Goal: Task Accomplishment & Management: Complete application form

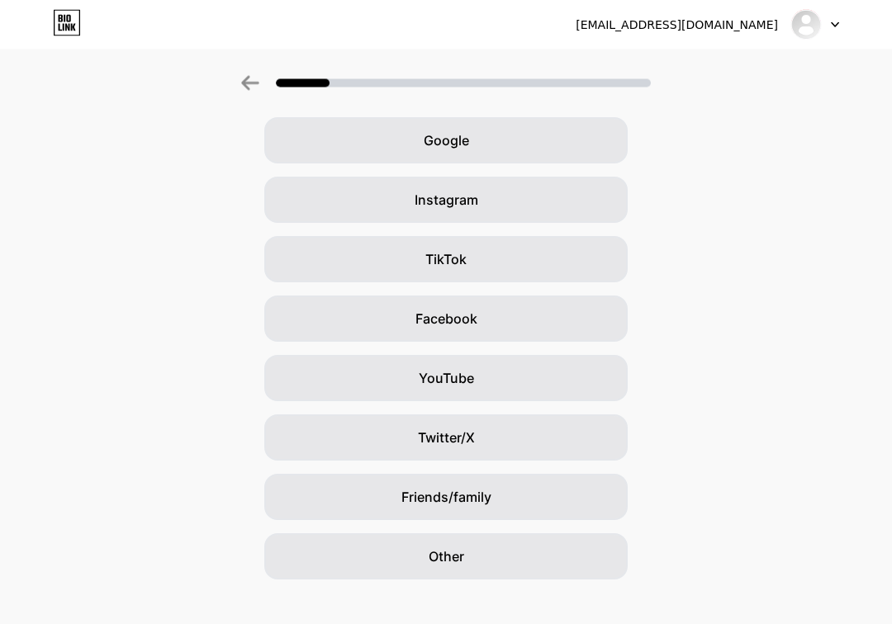
scroll to position [68, 0]
click at [328, 568] on div "Other" at bounding box center [445, 555] width 363 height 46
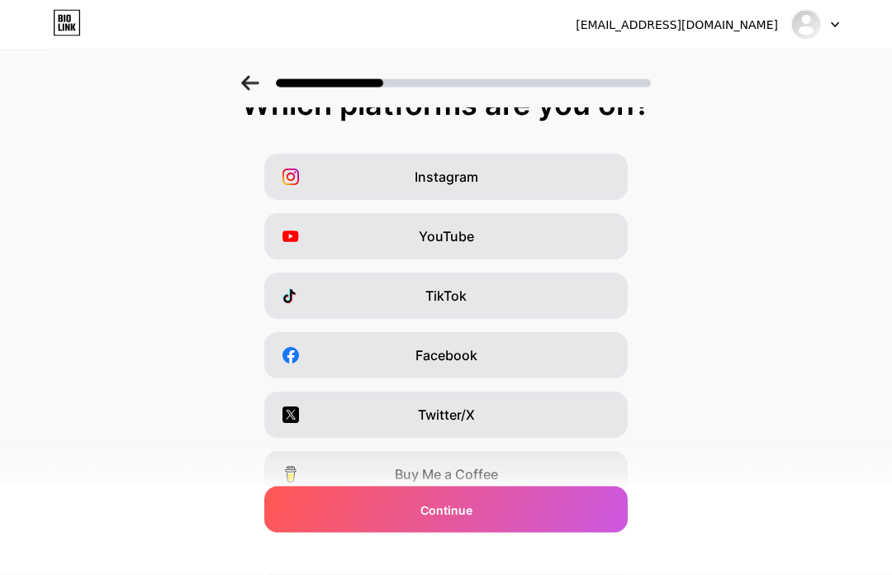
scroll to position [0, 0]
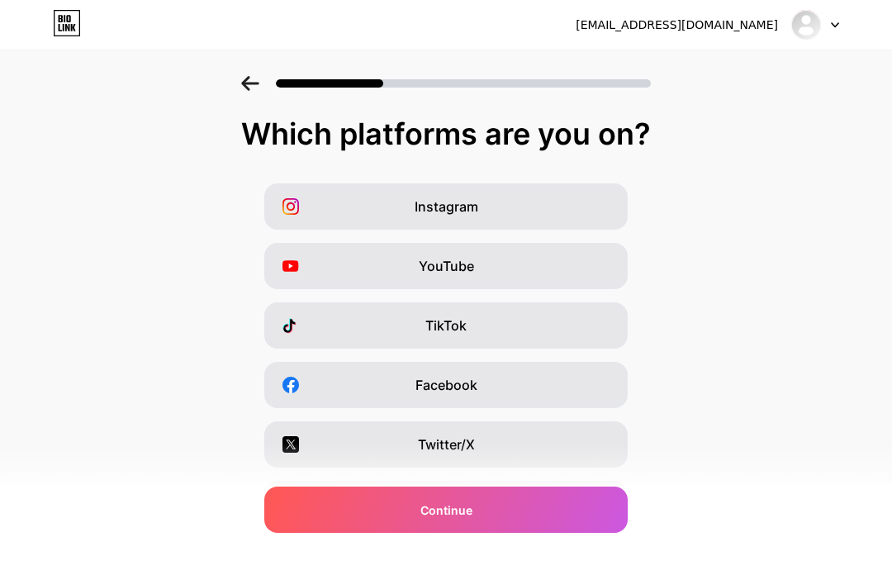
click at [314, 320] on div "TikTok" at bounding box center [445, 325] width 363 height 46
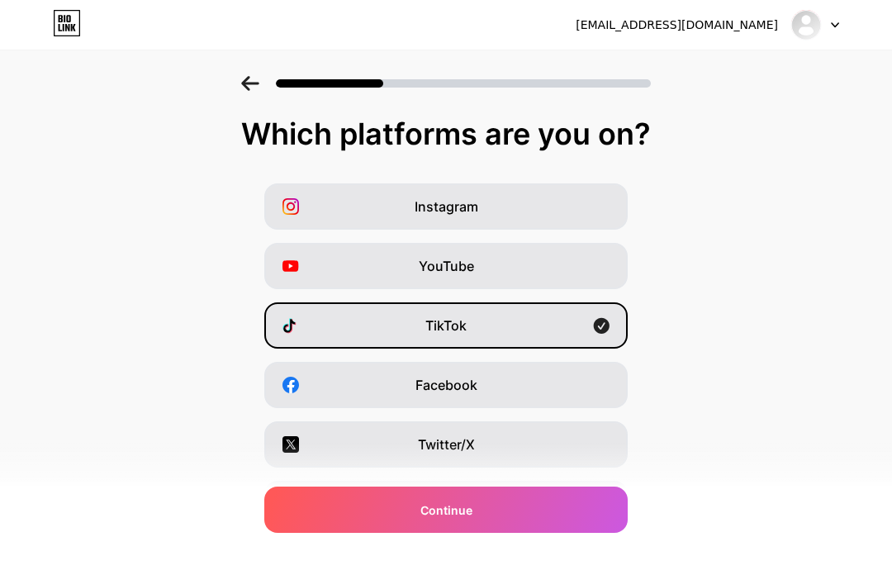
click at [330, 506] on div "Continue" at bounding box center [445, 510] width 363 height 46
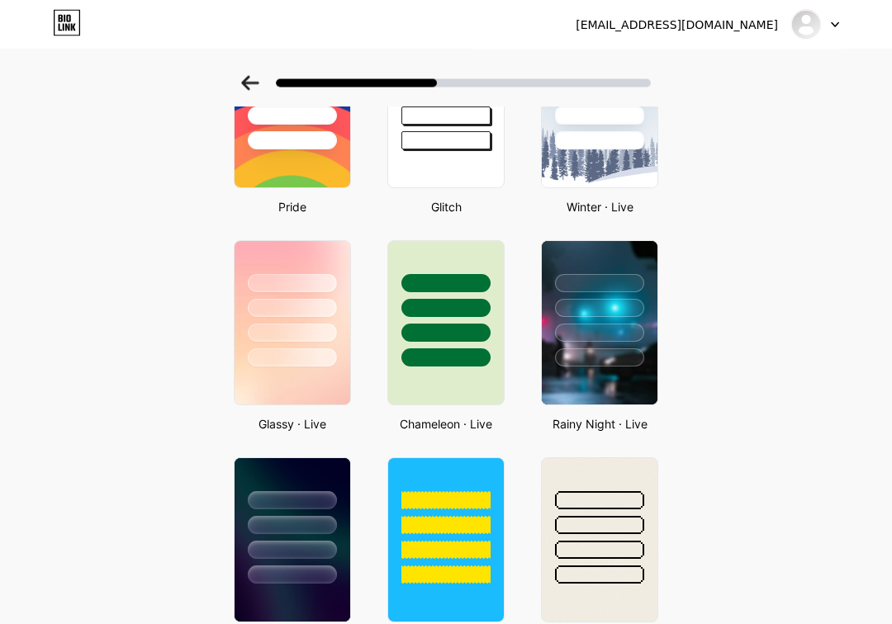
scroll to position [382, 0]
click at [586, 342] on div at bounding box center [599, 333] width 89 height 18
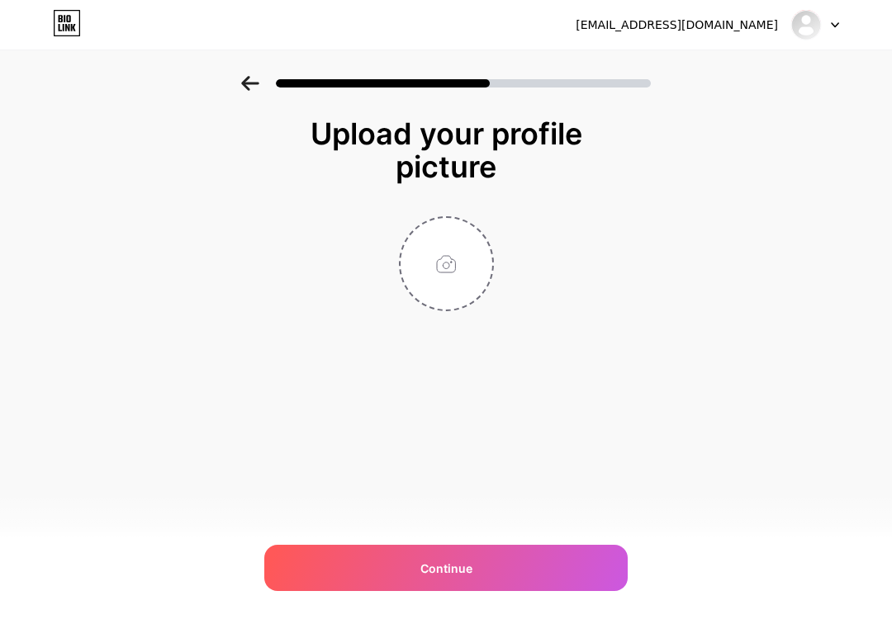
scroll to position [0, 0]
click at [343, 574] on div "Continue" at bounding box center [445, 568] width 363 height 46
click at [350, 574] on div "Continue" at bounding box center [445, 568] width 363 height 46
click at [437, 277] on input "file" at bounding box center [447, 264] width 92 height 92
type input "C:\fakepath\IMG_0973.png"
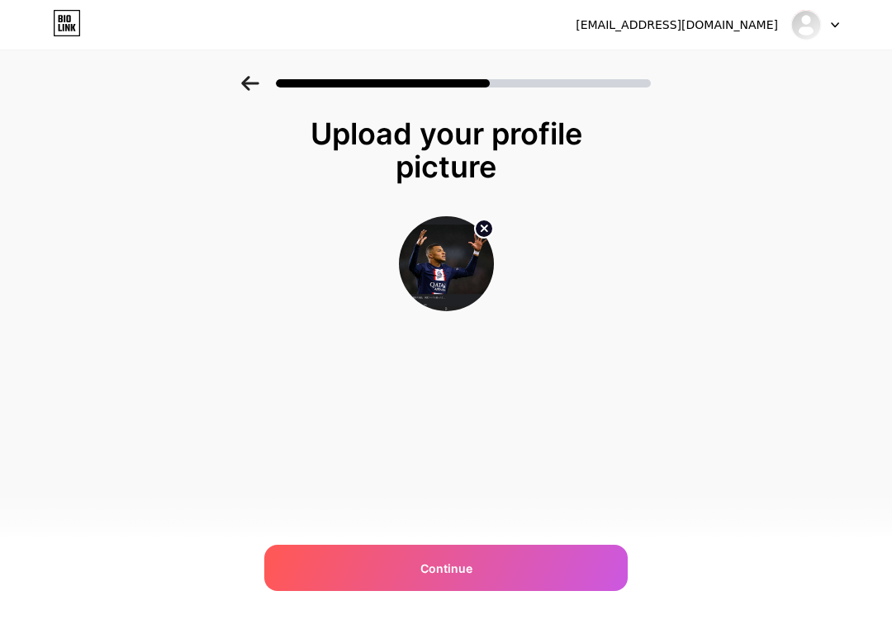
click at [292, 574] on div "Continue" at bounding box center [445, 568] width 363 height 46
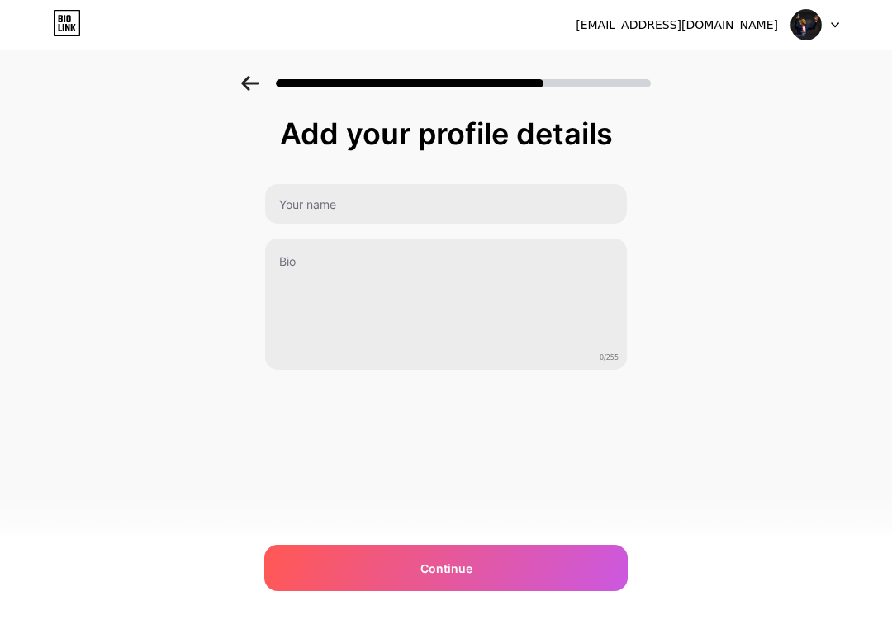
click at [356, 574] on div "Continue" at bounding box center [445, 568] width 363 height 46
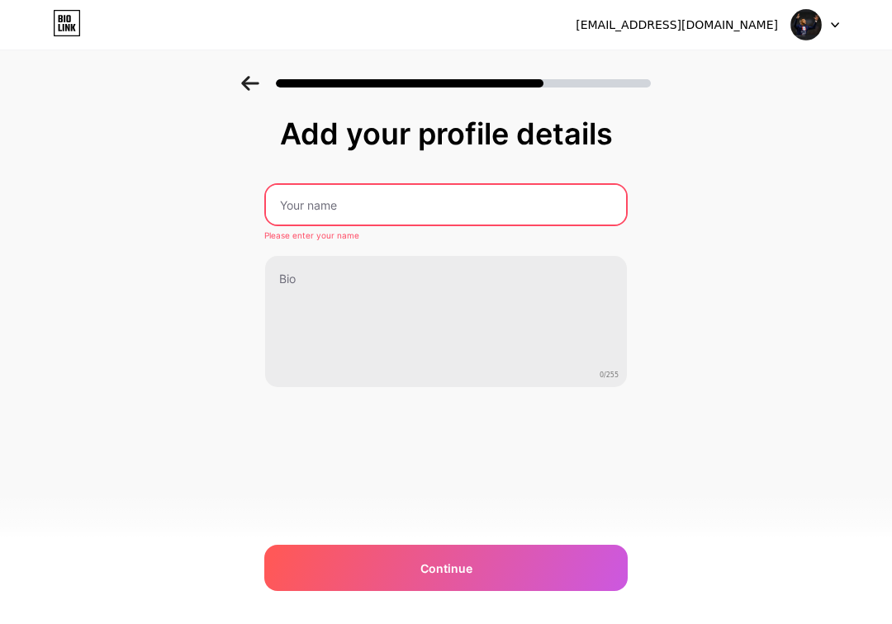
click at [278, 207] on input "text" at bounding box center [446, 205] width 360 height 40
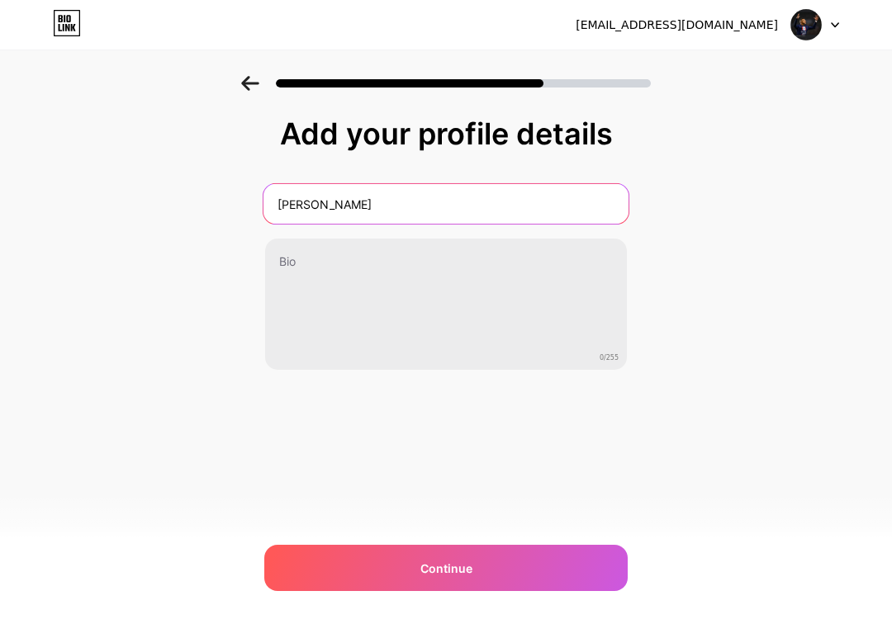
type input "[PERSON_NAME]"
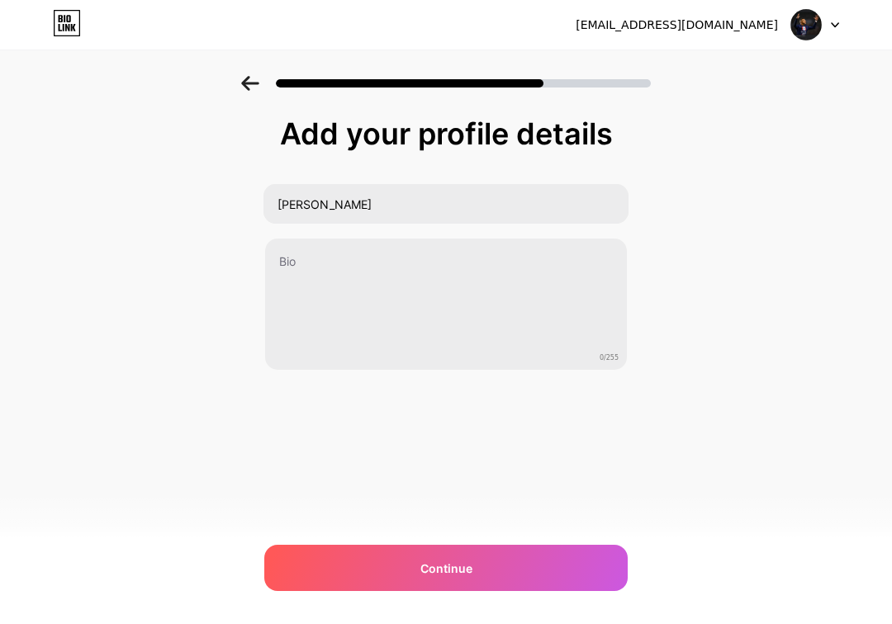
click at [767, 241] on div "Add your profile details [PERSON_NAME] 0/255 Continue Error" at bounding box center [446, 264] width 892 height 377
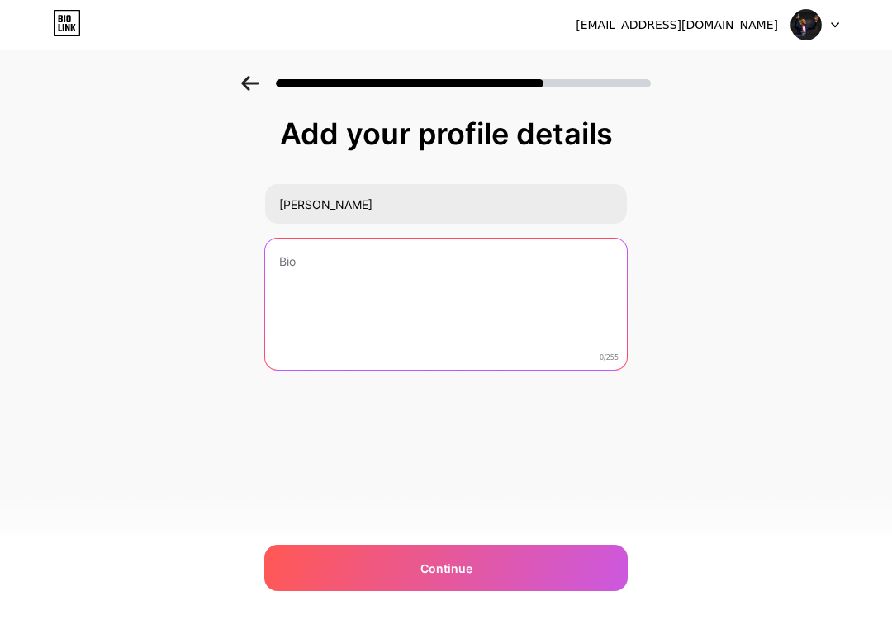
click at [512, 292] on textarea at bounding box center [446, 305] width 362 height 133
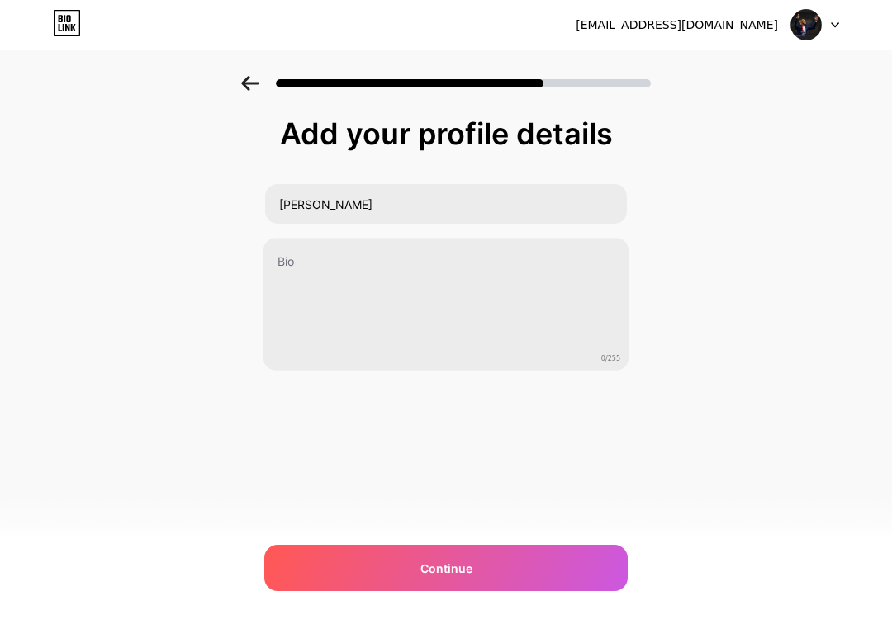
click at [796, 240] on div "Add your profile details [PERSON_NAME] 0/255 Continue Error" at bounding box center [446, 264] width 892 height 377
click at [477, 563] on div "Continue" at bounding box center [445, 568] width 363 height 46
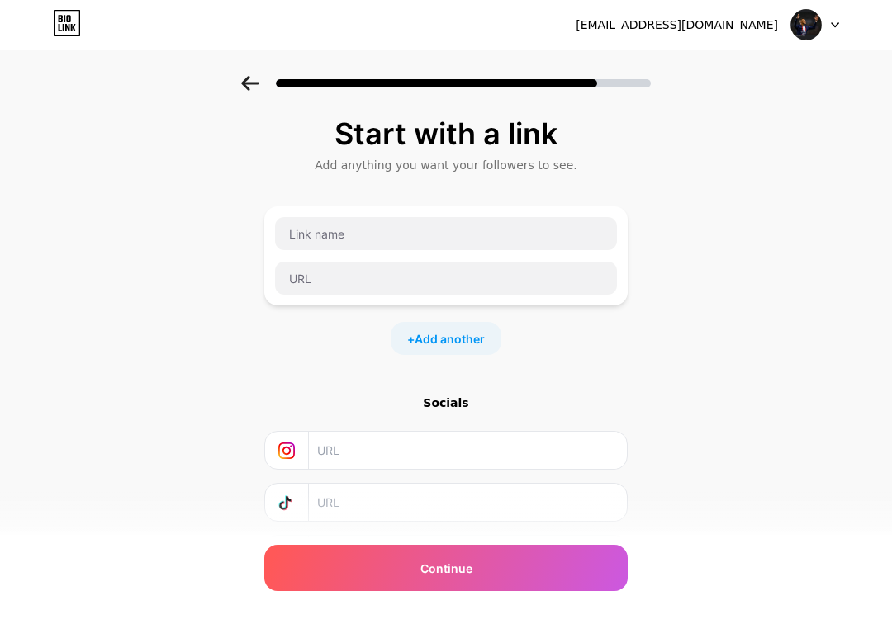
click at [444, 382] on div "Start with a link Add anything you want your followers to see. + Add another So…" at bounding box center [445, 345] width 363 height 457
click at [461, 407] on div "Socials" at bounding box center [445, 403] width 363 height 17
click at [449, 518] on input "text" at bounding box center [467, 502] width 300 height 37
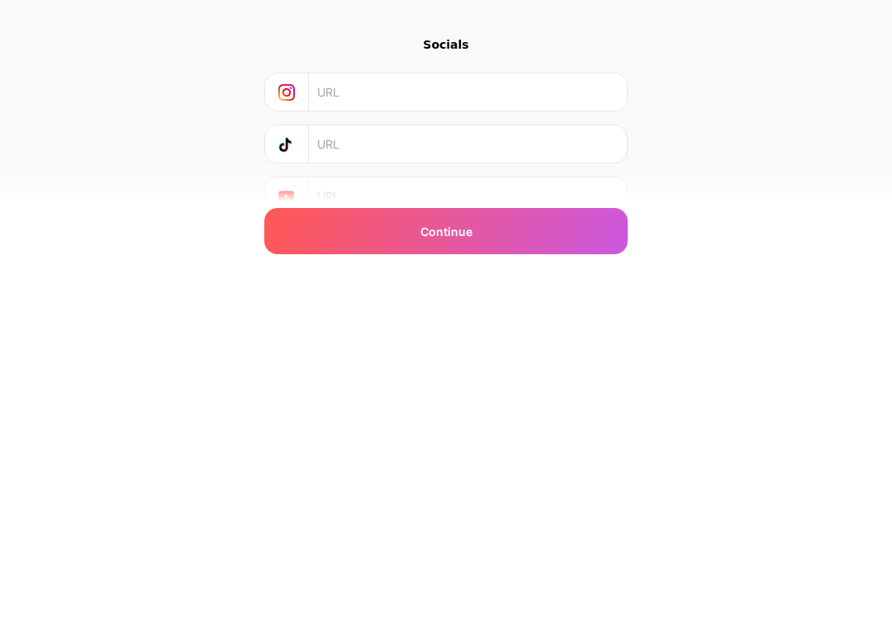
click at [557, 545] on div "Continue" at bounding box center [445, 568] width 363 height 46
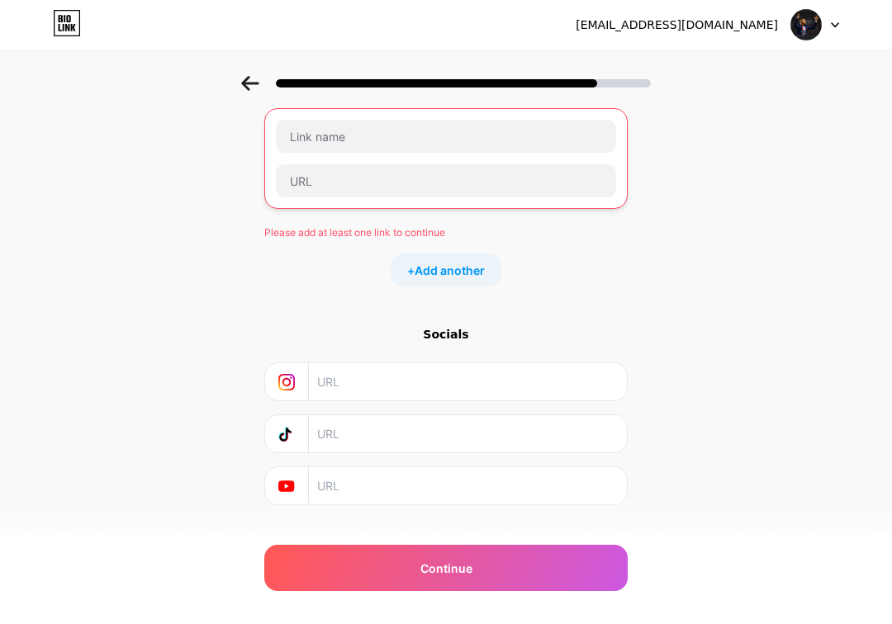
click at [304, 246] on div "Please add at least one link to continue + Add another" at bounding box center [445, 197] width 363 height 178
click at [307, 218] on div "Please add at least one link to continue + Add another" at bounding box center [445, 197] width 363 height 178
click at [465, 265] on span "Add another" at bounding box center [450, 270] width 70 height 17
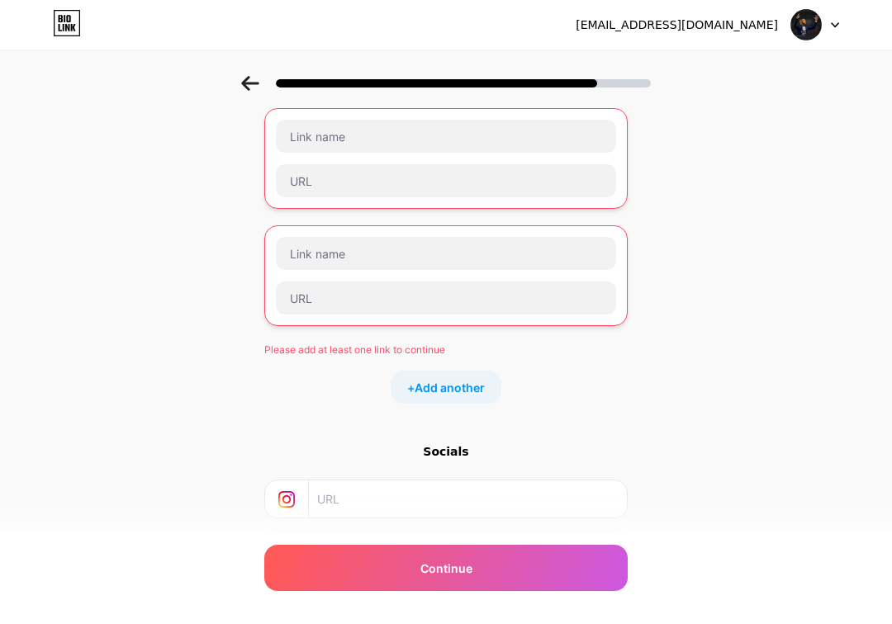
click at [468, 358] on div "Please add at least one link to continue + Add another" at bounding box center [445, 256] width 363 height 296
click at [468, 381] on span "Add another" at bounding box center [450, 387] width 70 height 17
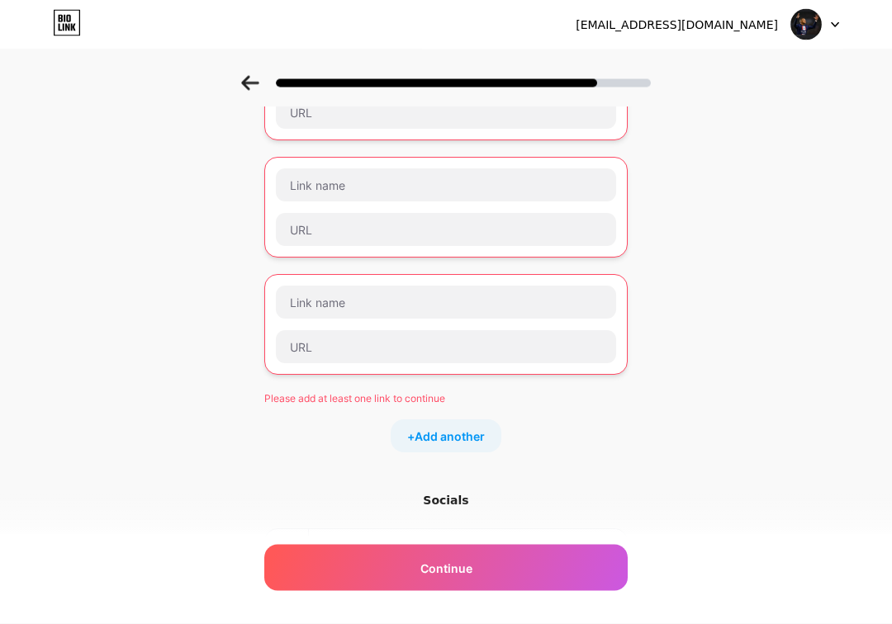
scroll to position [169, 0]
click at [469, 441] on span "Add another" at bounding box center [450, 434] width 70 height 17
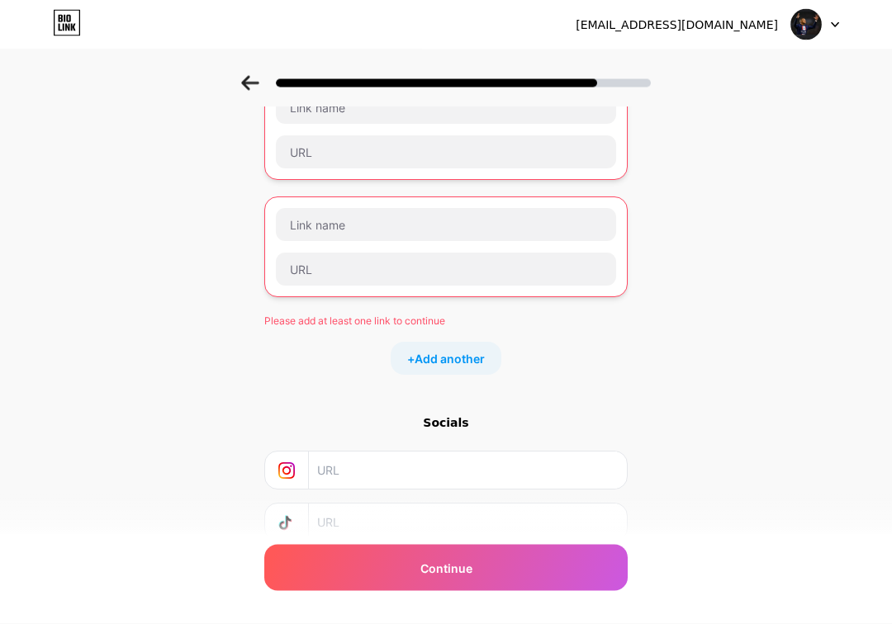
scroll to position [363, 0]
click at [465, 428] on div "Socials" at bounding box center [445, 422] width 363 height 17
click at [464, 419] on div "Socials" at bounding box center [445, 422] width 363 height 17
click at [458, 423] on div "Socials" at bounding box center [445, 422] width 363 height 17
click at [446, 422] on div "Socials" at bounding box center [445, 422] width 363 height 17
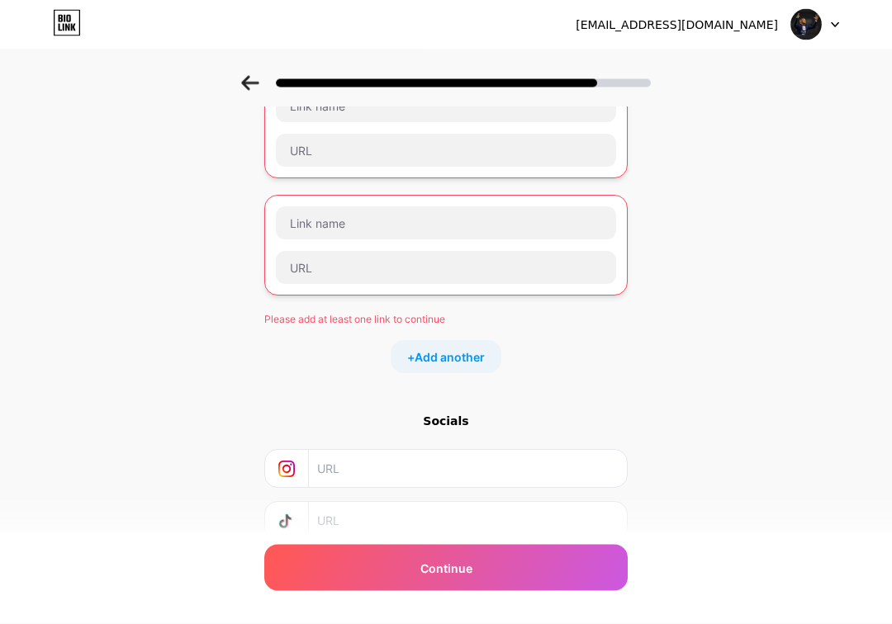
scroll to position [480, 0]
